Goal: Task Accomplishment & Management: Manage account settings

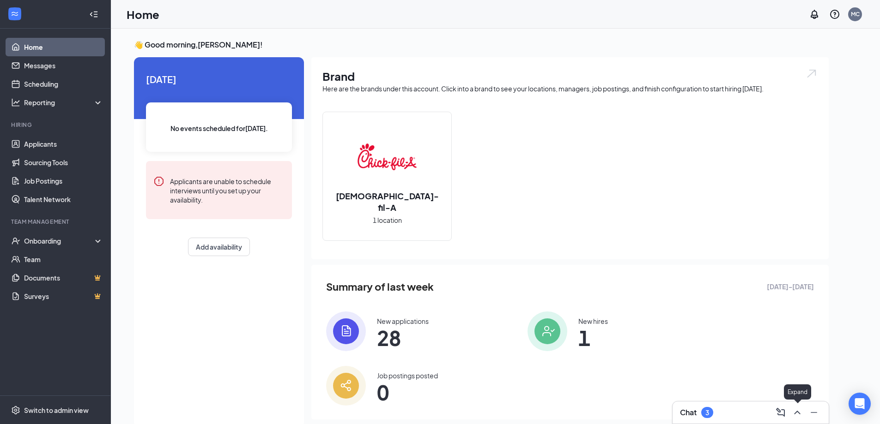
click at [802, 412] on icon "ChevronUp" at bounding box center [796, 412] width 11 height 11
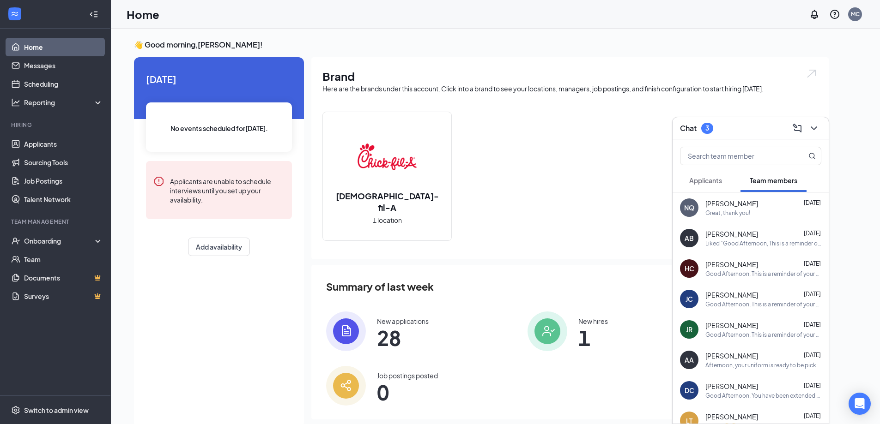
click at [714, 181] on span "Applicants" at bounding box center [705, 180] width 33 height 8
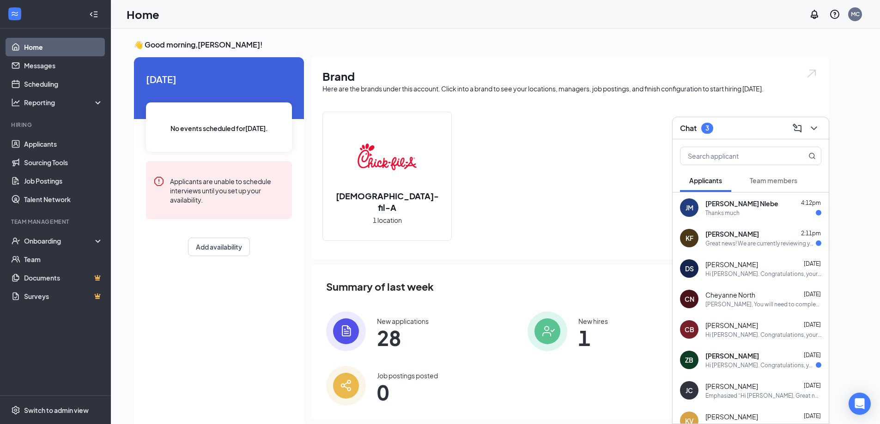
click at [719, 273] on div "Hi [PERSON_NAME]. Congratulations, your meeting with [DEMOGRAPHIC_DATA]-fil-A f…" at bounding box center [763, 274] width 116 height 8
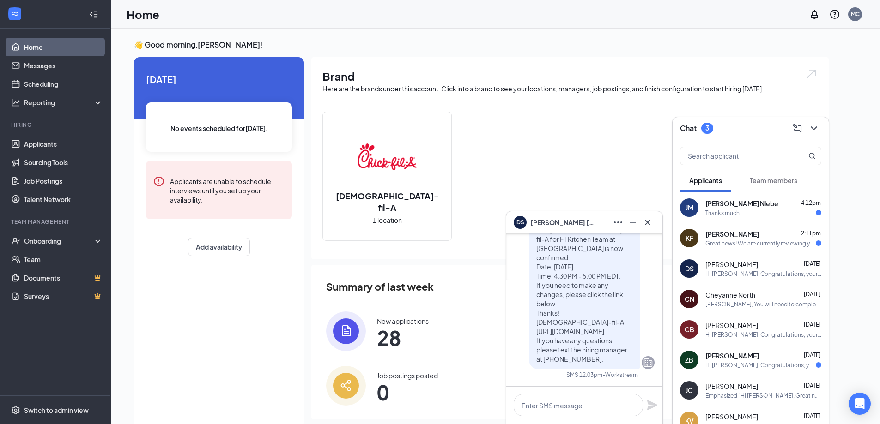
scroll to position [19, 0]
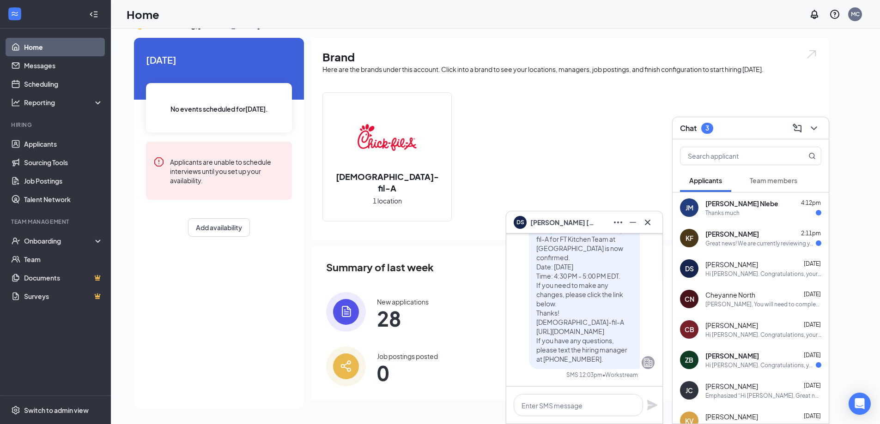
click at [736, 232] on span "[PERSON_NAME]" at bounding box center [732, 233] width 54 height 9
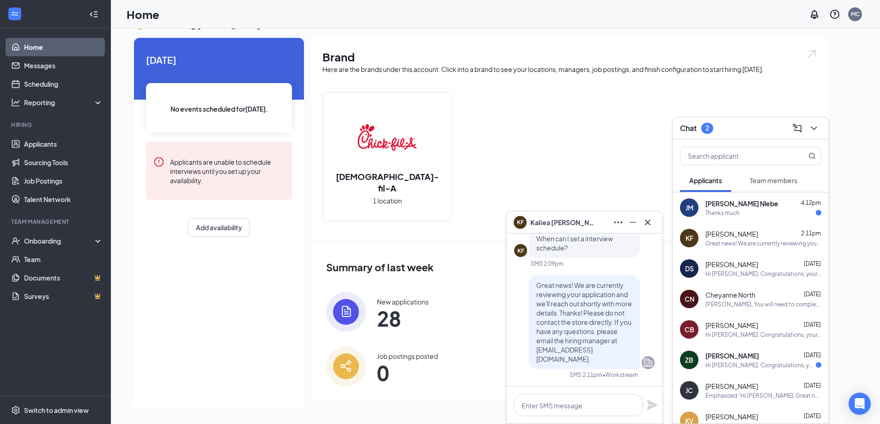
click at [705, 210] on div "Thanks much" at bounding box center [722, 213] width 34 height 8
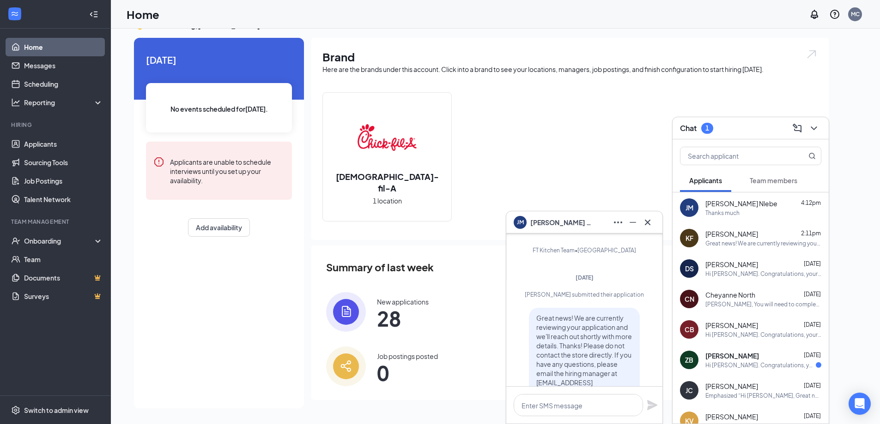
scroll to position [-139, 0]
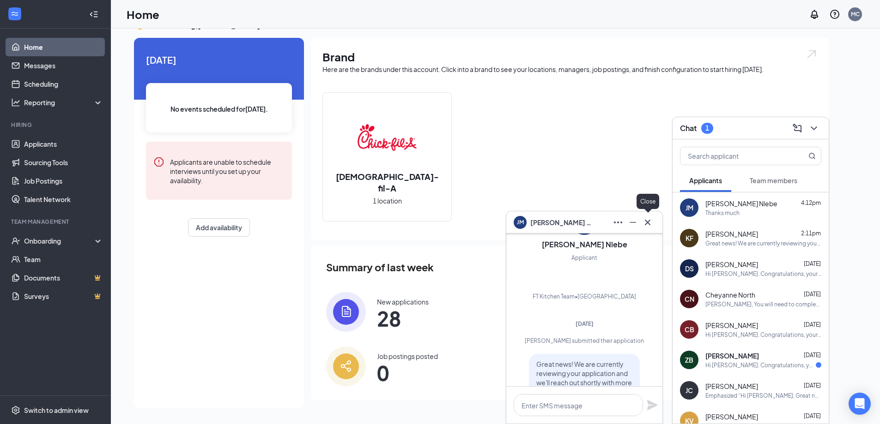
click at [647, 221] on icon "Cross" at bounding box center [647, 222] width 11 height 11
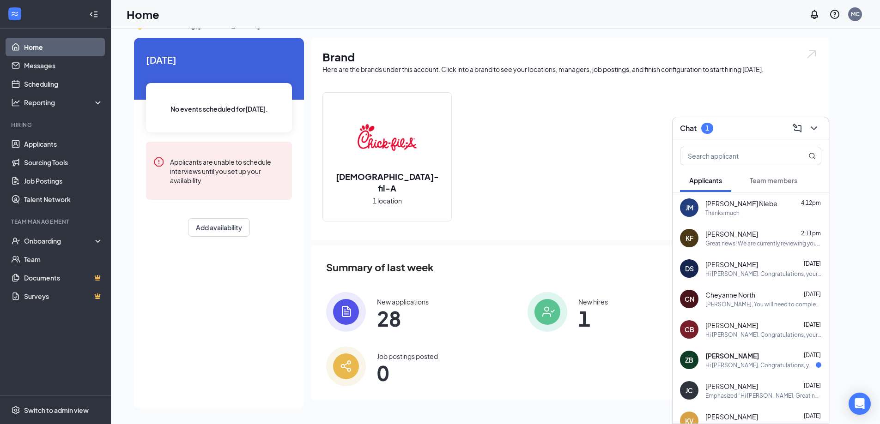
click at [728, 366] on div "Hi [PERSON_NAME]. Congratulations, your meeting with [DEMOGRAPHIC_DATA]-fil-A f…" at bounding box center [760, 366] width 110 height 8
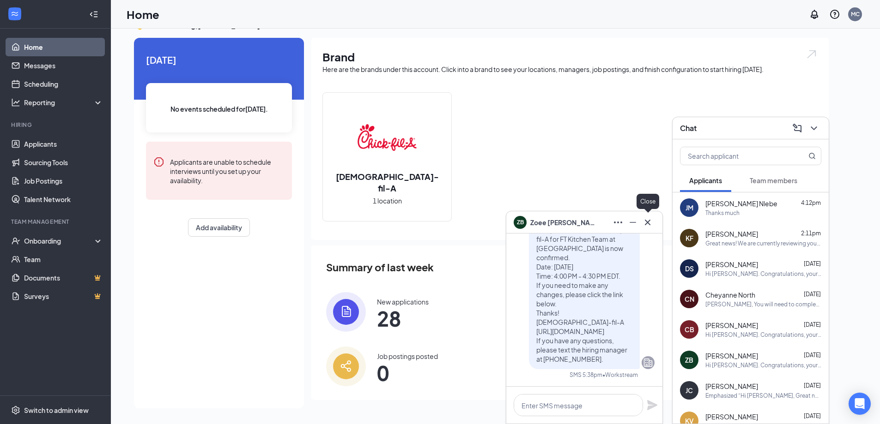
click at [647, 223] on icon "Cross" at bounding box center [647, 222] width 11 height 11
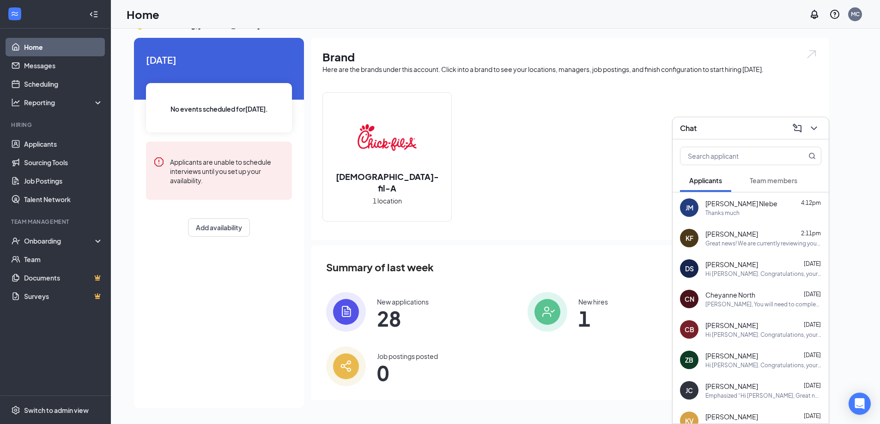
click at [811, 134] on button at bounding box center [813, 128] width 15 height 15
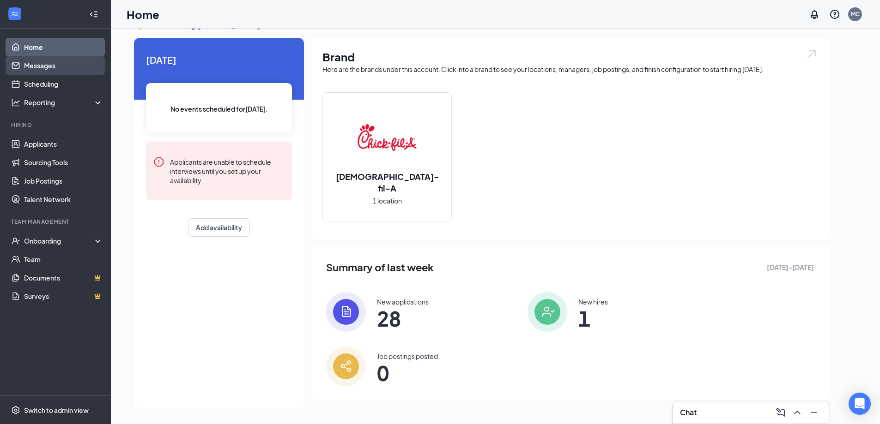
click at [48, 60] on link "Messages" at bounding box center [63, 65] width 79 height 18
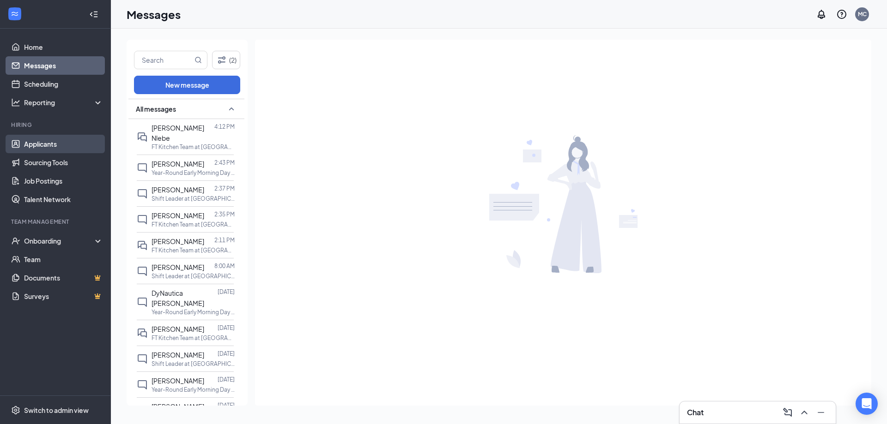
click at [41, 145] on link "Applicants" at bounding box center [63, 144] width 79 height 18
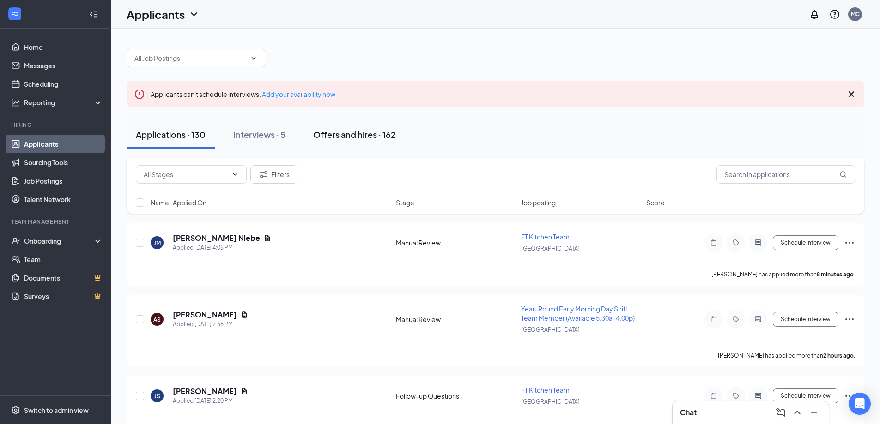
click at [371, 135] on div "Offers and hires · 162" at bounding box center [354, 135] width 83 height 12
